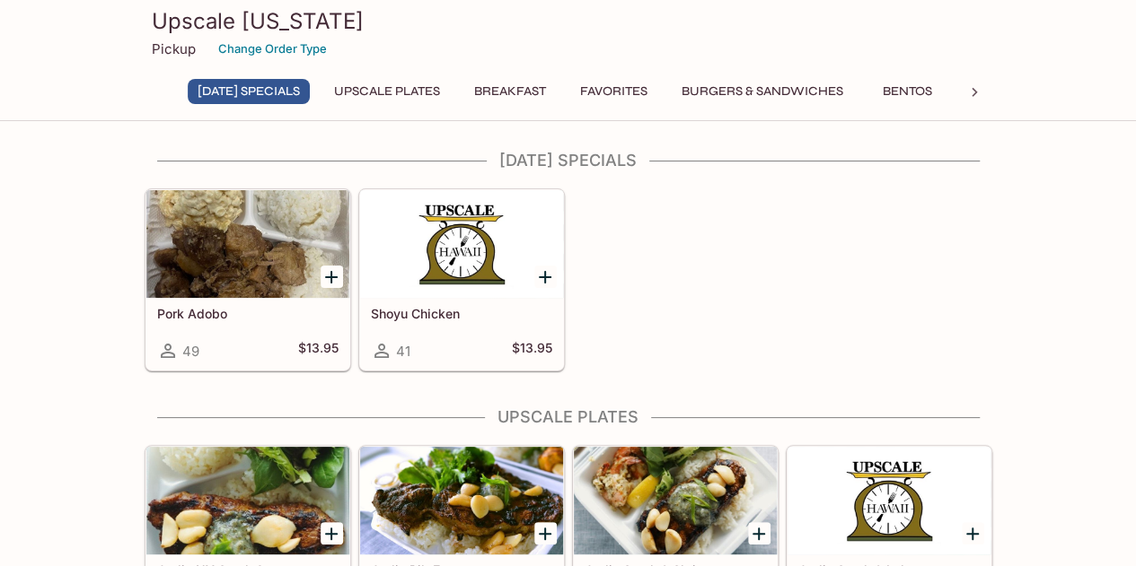
scroll to position [1, 0]
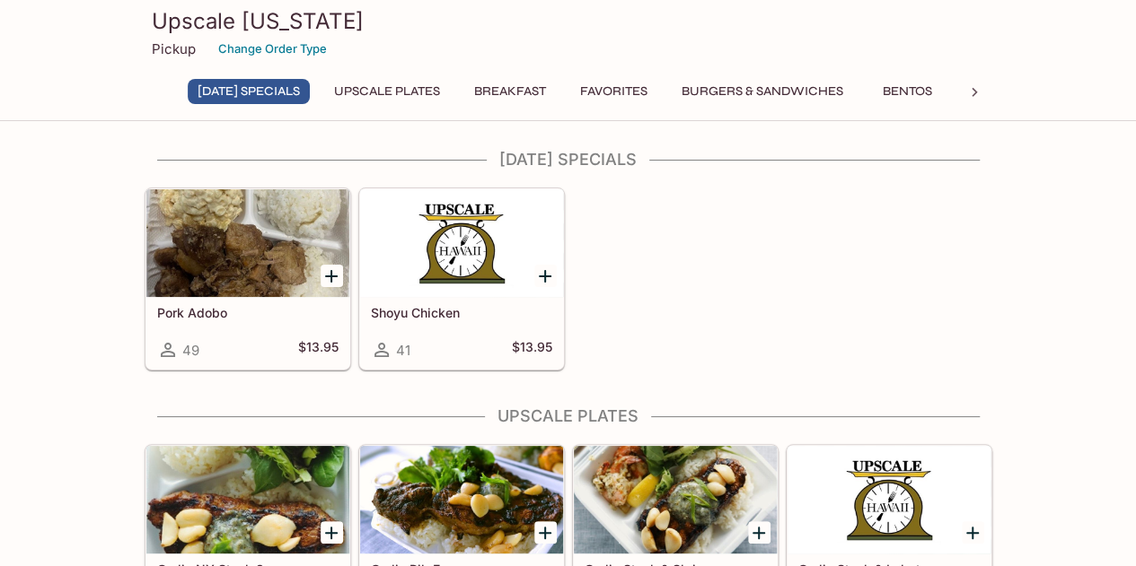
click at [447, 92] on button "UPSCALE Plates" at bounding box center [387, 91] width 126 height 25
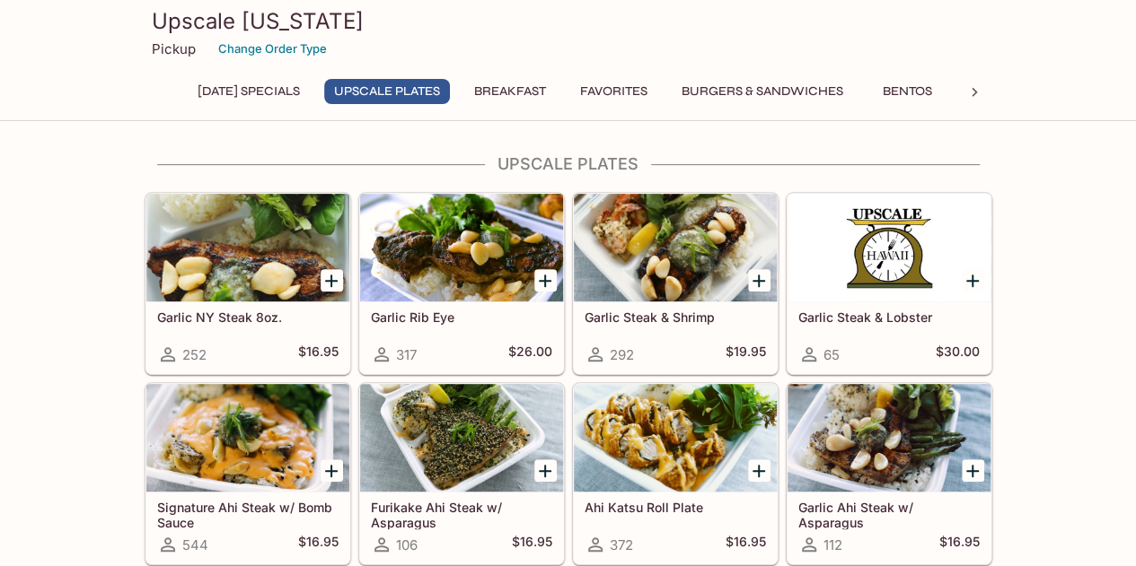
click at [521, 101] on button "Breakfast" at bounding box center [510, 91] width 92 height 25
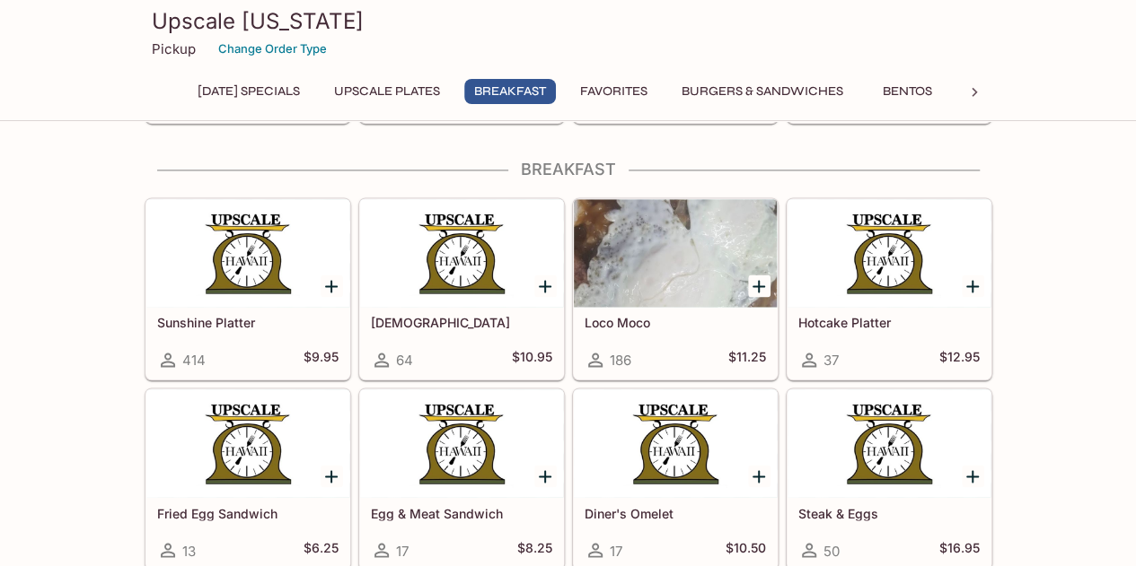
click at [759, 103] on button "Burgers & Sandwiches" at bounding box center [762, 91] width 181 height 25
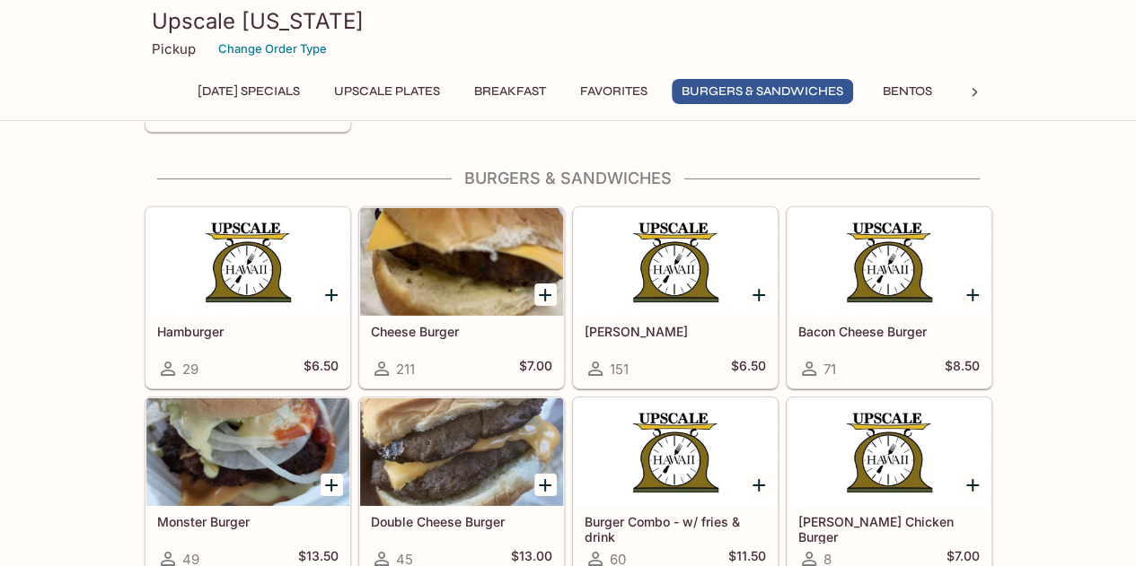
scroll to position [3104, 0]
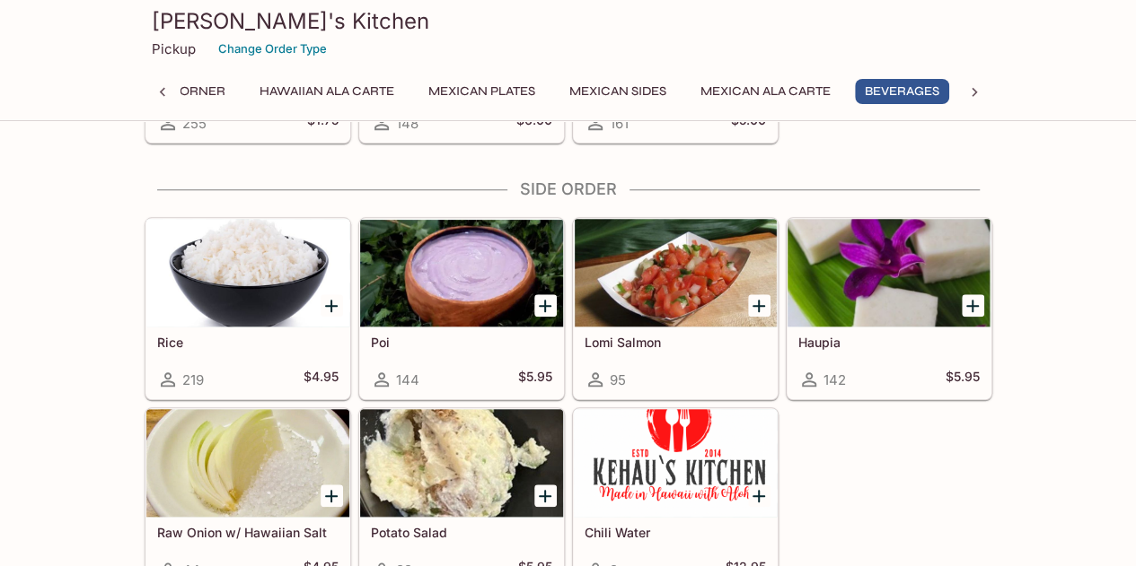
scroll to position [4149, 0]
